Goal: Task Accomplishment & Management: Manage account settings

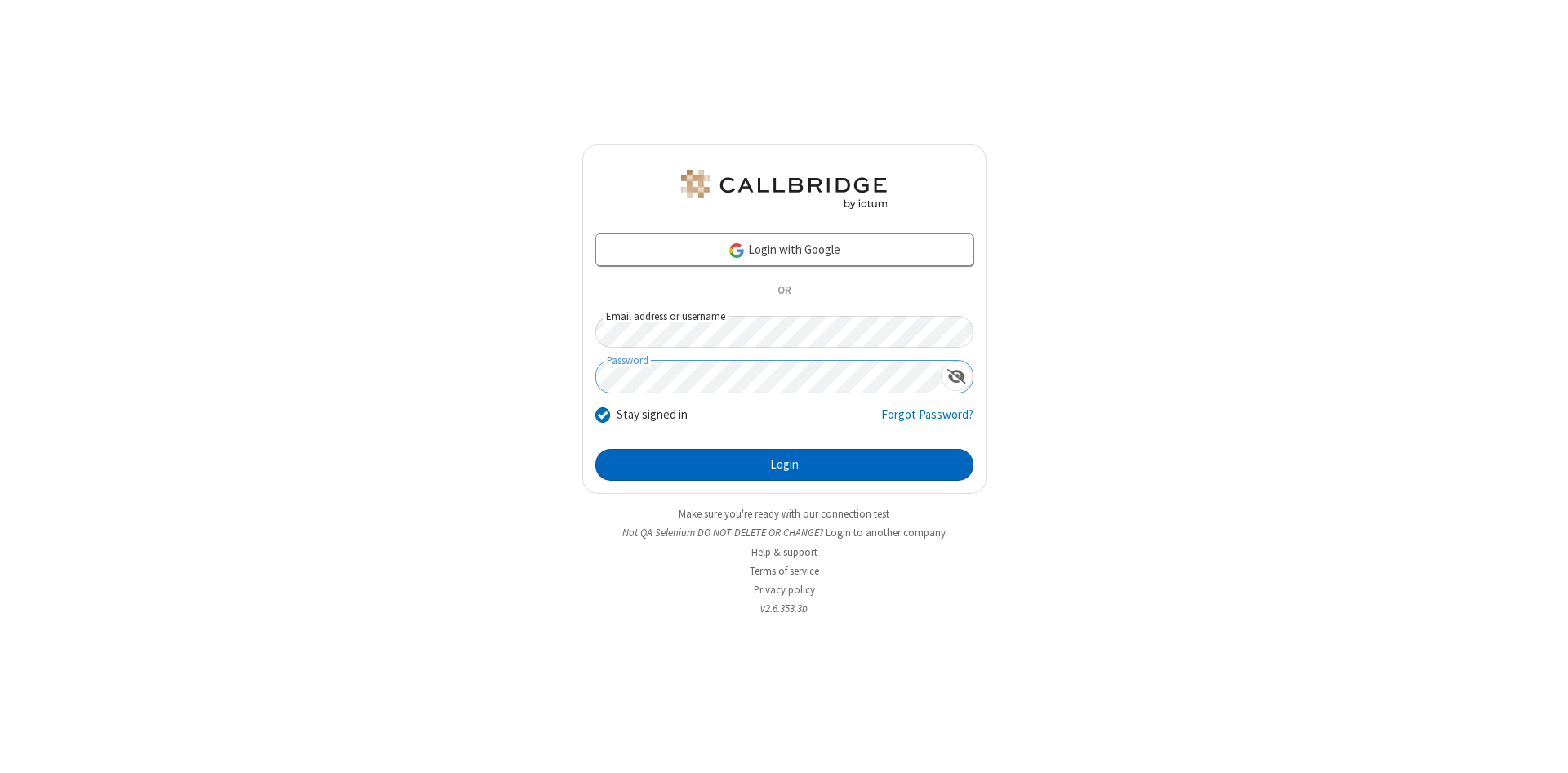
click at [784, 465] on button "Login" at bounding box center [784, 465] width 378 height 33
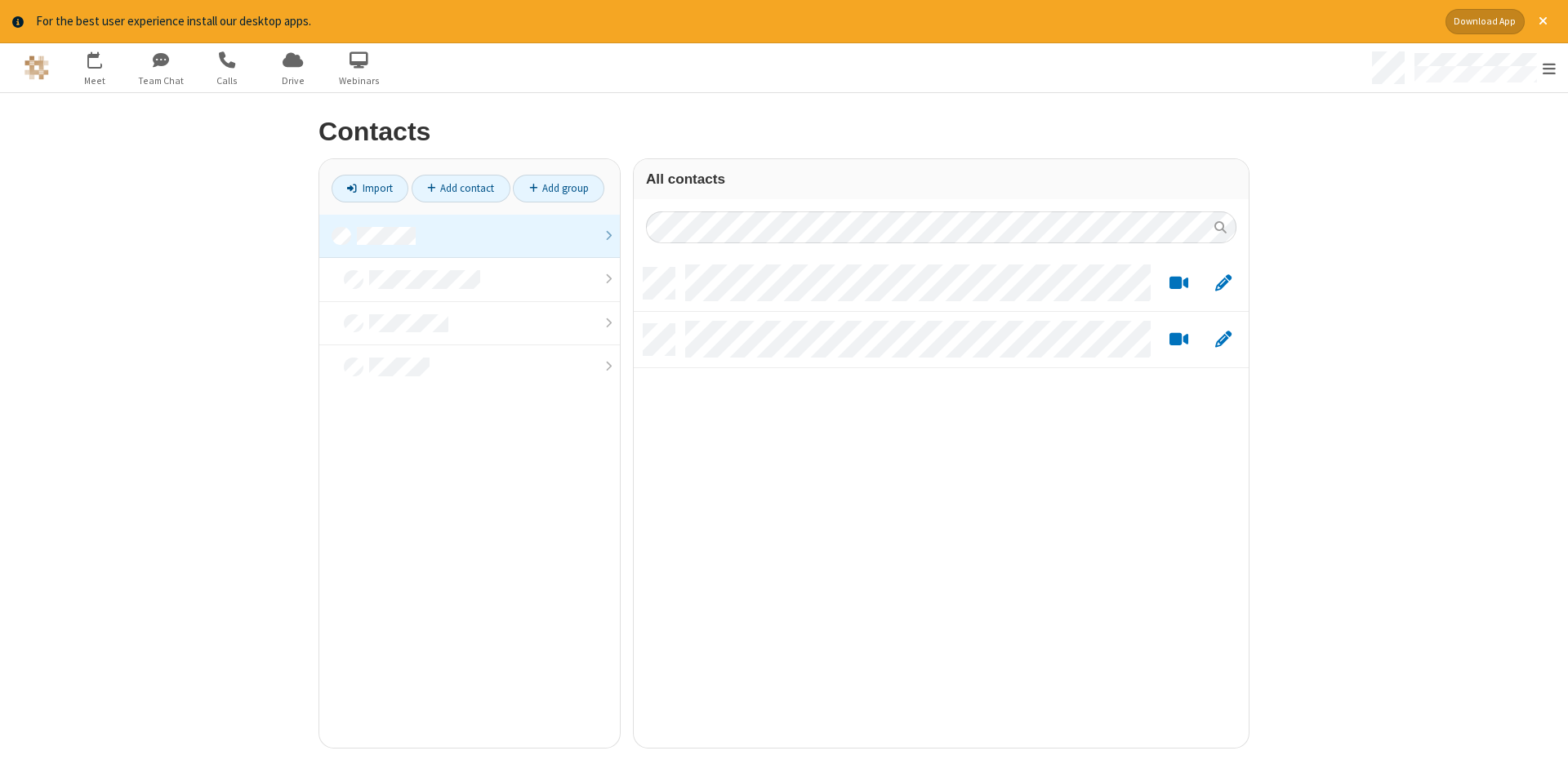
click at [470, 236] on link at bounding box center [469, 237] width 300 height 44
click at [460, 188] on link "Add contact" at bounding box center [461, 189] width 99 height 28
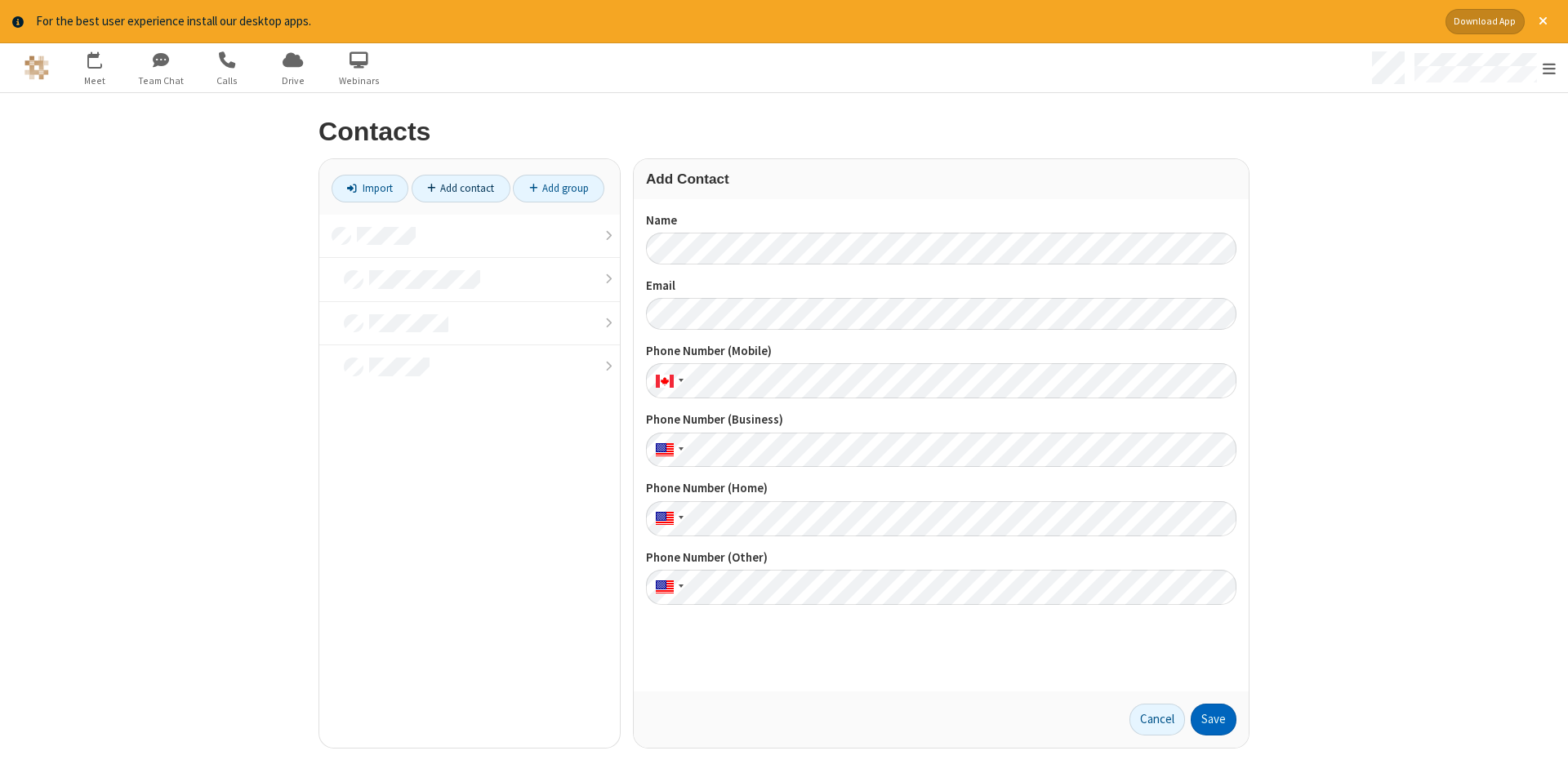
click at [1213, 720] on button "Save" at bounding box center [1212, 720] width 46 height 33
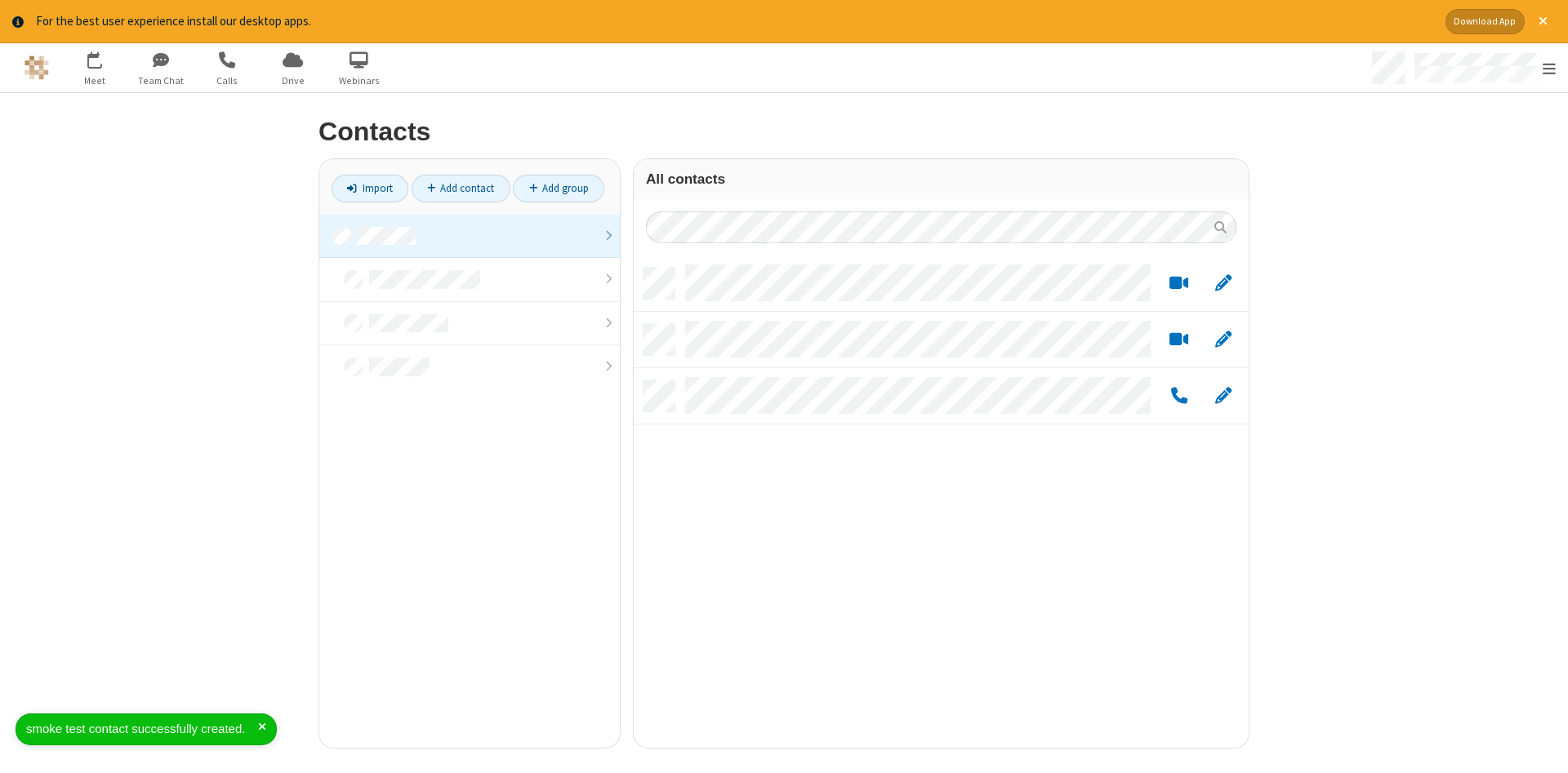
scroll to position [492, 615]
